Goal: Task Accomplishment & Management: Manage account settings

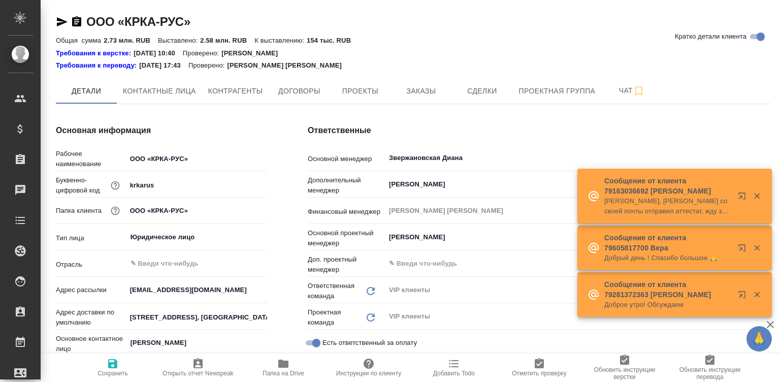
type textarea "x"
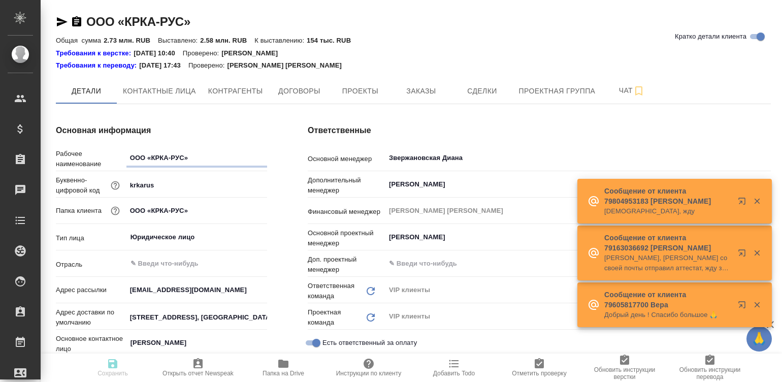
type textarea "x"
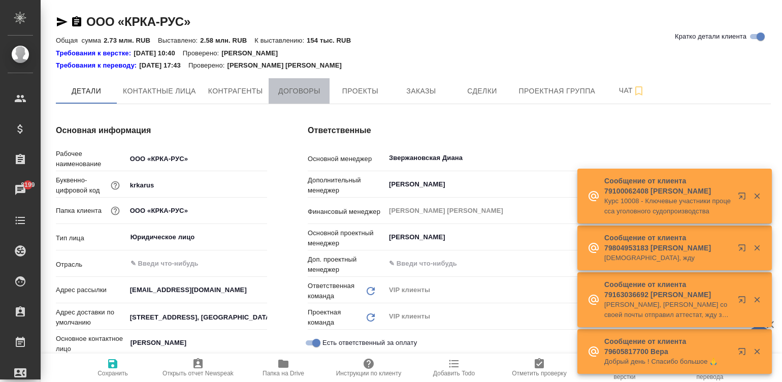
click at [289, 94] on span "Договоры" at bounding box center [299, 91] width 49 height 13
type textarea "x"
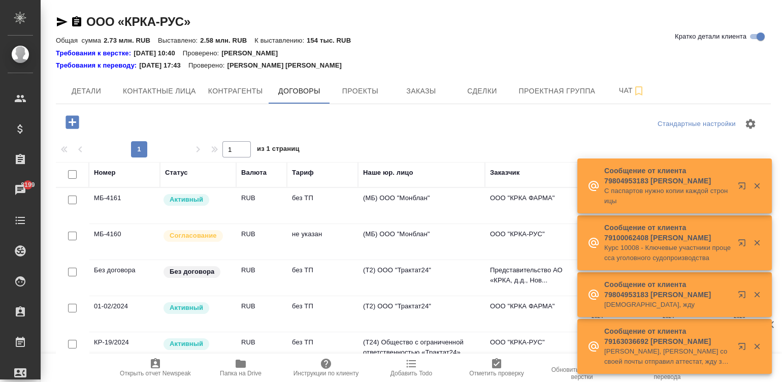
click at [224, 241] on div "Согласование" at bounding box center [196, 236] width 69 height 14
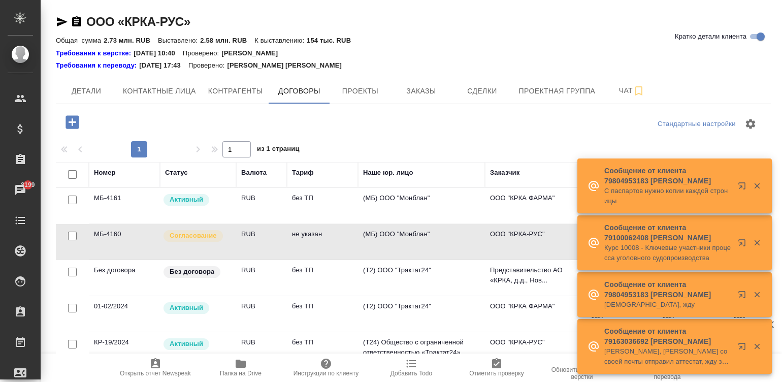
click at [224, 241] on div "Согласование" at bounding box center [196, 236] width 69 height 14
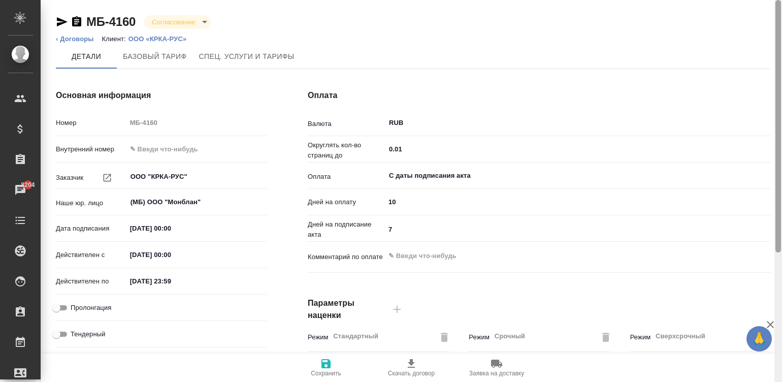
scroll to position [308, 0]
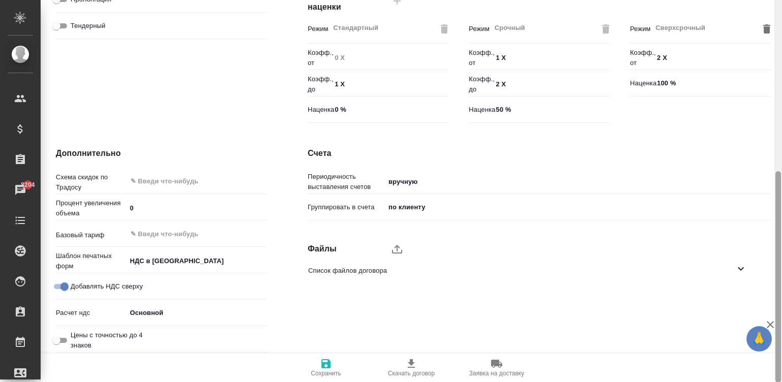
click at [777, 288] on div at bounding box center [778, 191] width 8 height 382
click at [394, 239] on label "upload" at bounding box center [397, 249] width 24 height 24
click at [0, 0] on input "upload" at bounding box center [0, 0] width 0 height 0
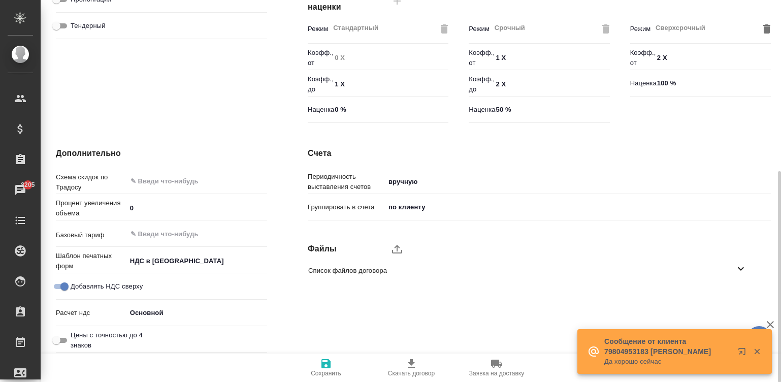
type textarea "x"
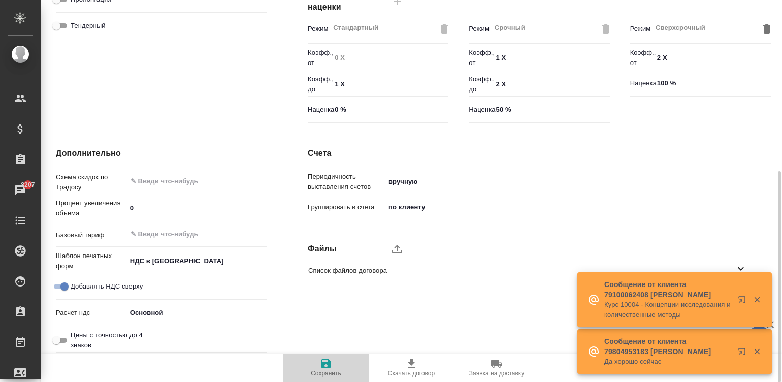
click at [331, 371] on span "Сохранить" at bounding box center [326, 373] width 30 height 7
